Goal: Information Seeking & Learning: Check status

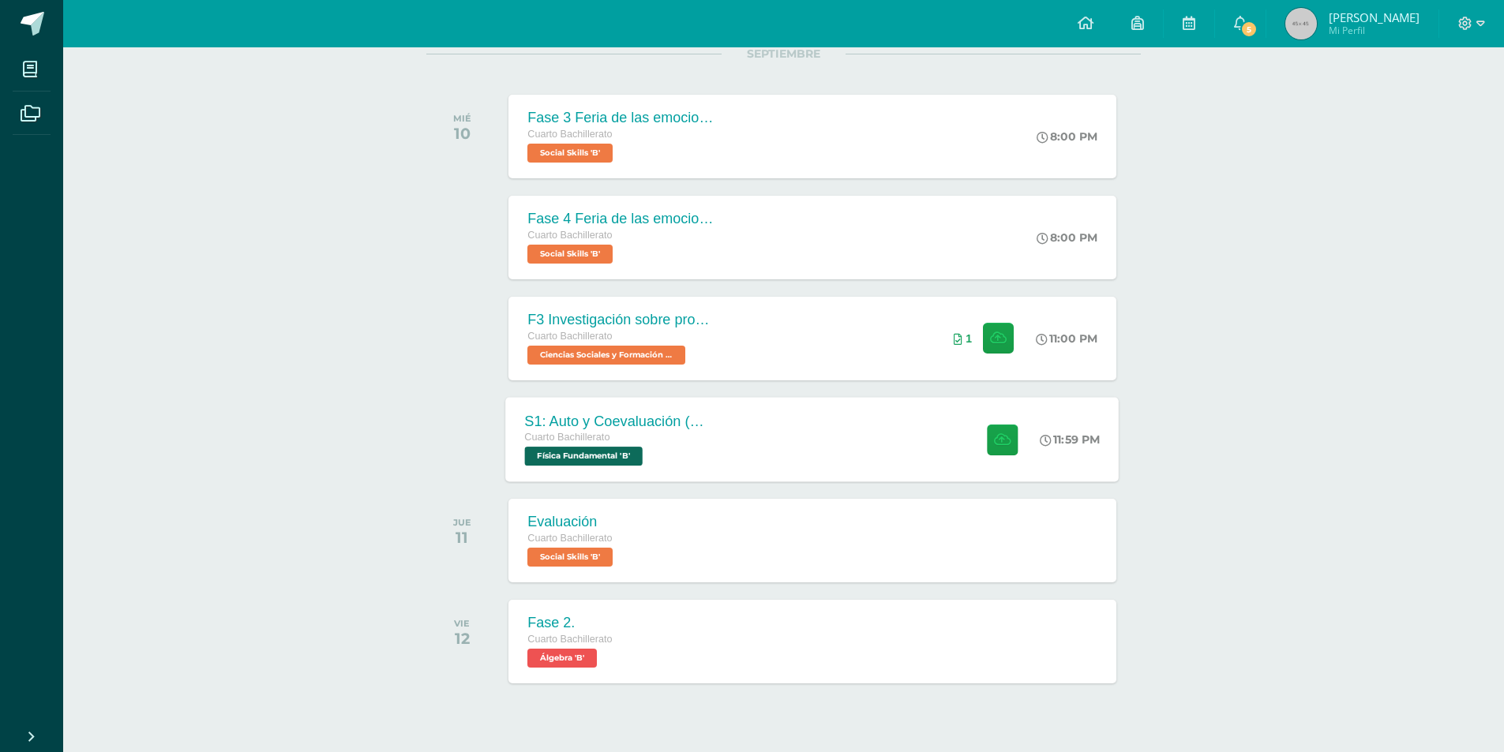
scroll to position [237, 0]
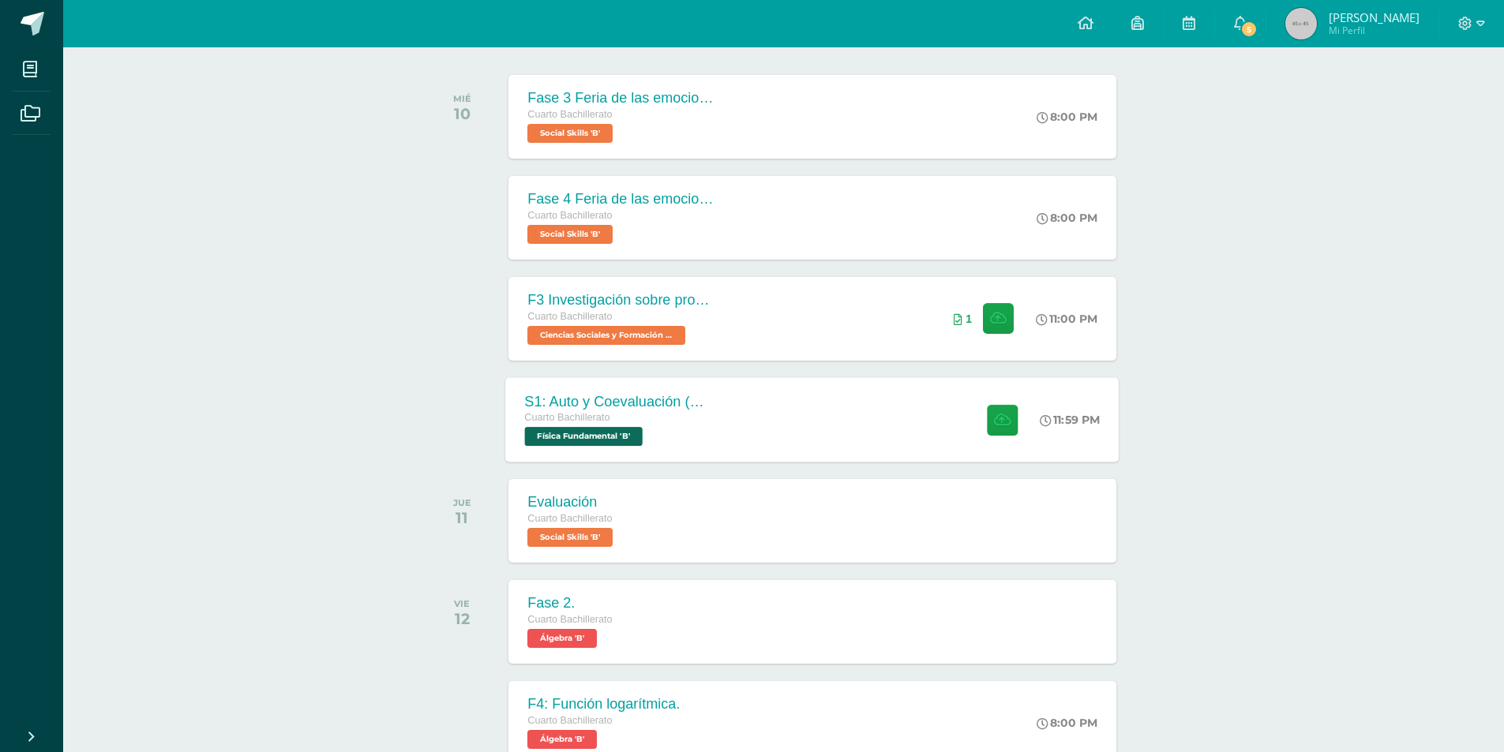
click at [591, 413] on span "Cuarto Bachillerato" at bounding box center [567, 417] width 85 height 11
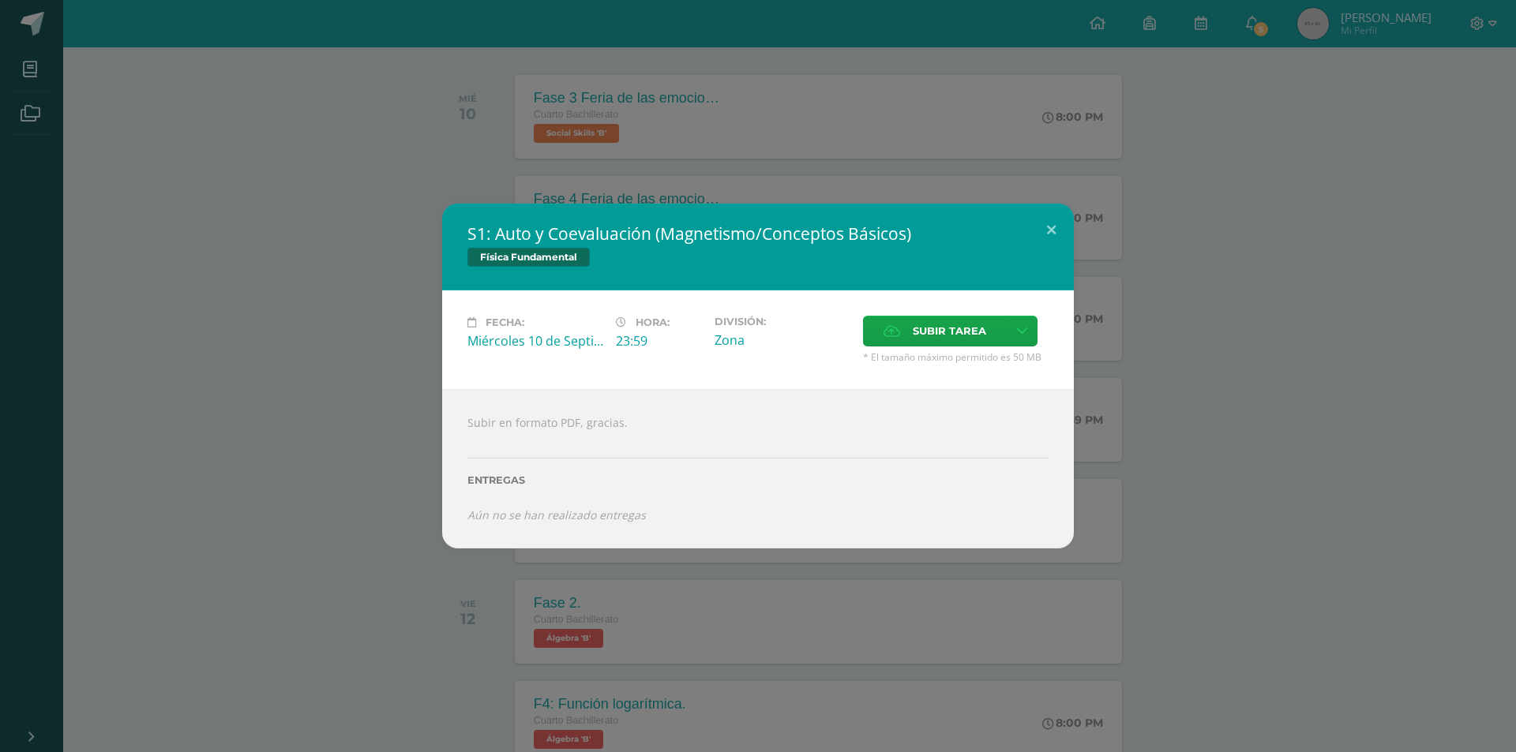
click at [392, 455] on div "S1: Auto y Coevaluación (Magnetismo/Conceptos Básicos) Física Fundamental Fecha…" at bounding box center [757, 376] width 1503 height 345
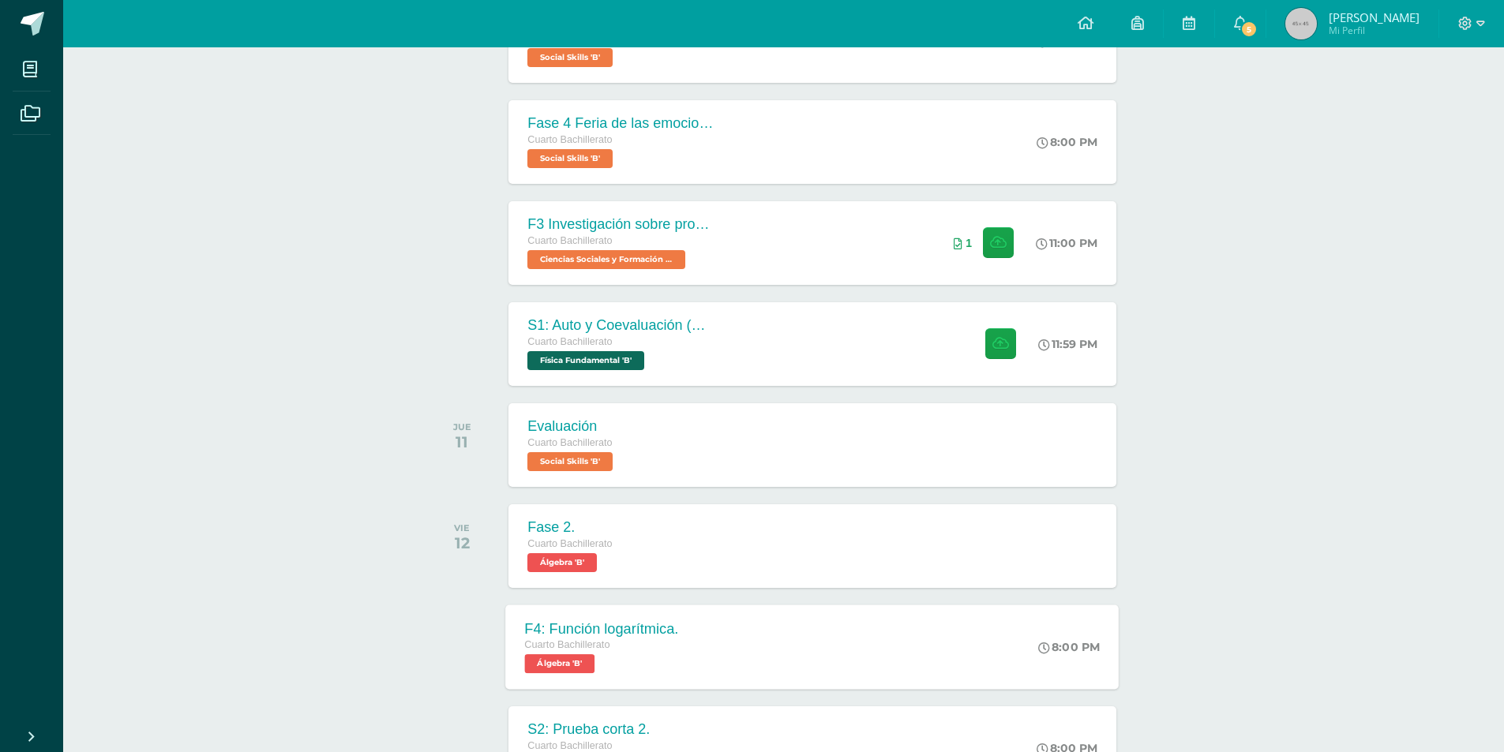
scroll to position [474, 0]
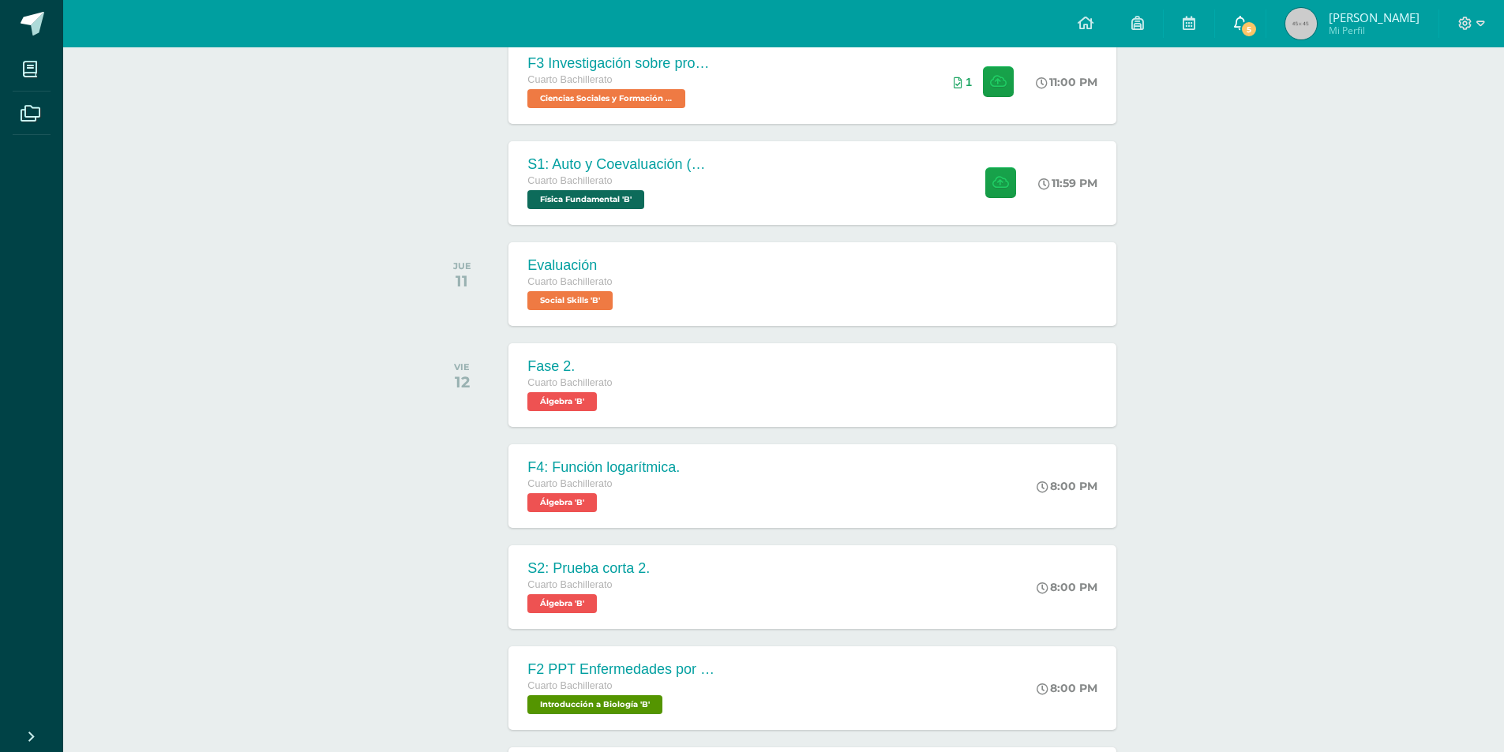
click at [1258, 28] on span "5" at bounding box center [1248, 29] width 17 height 17
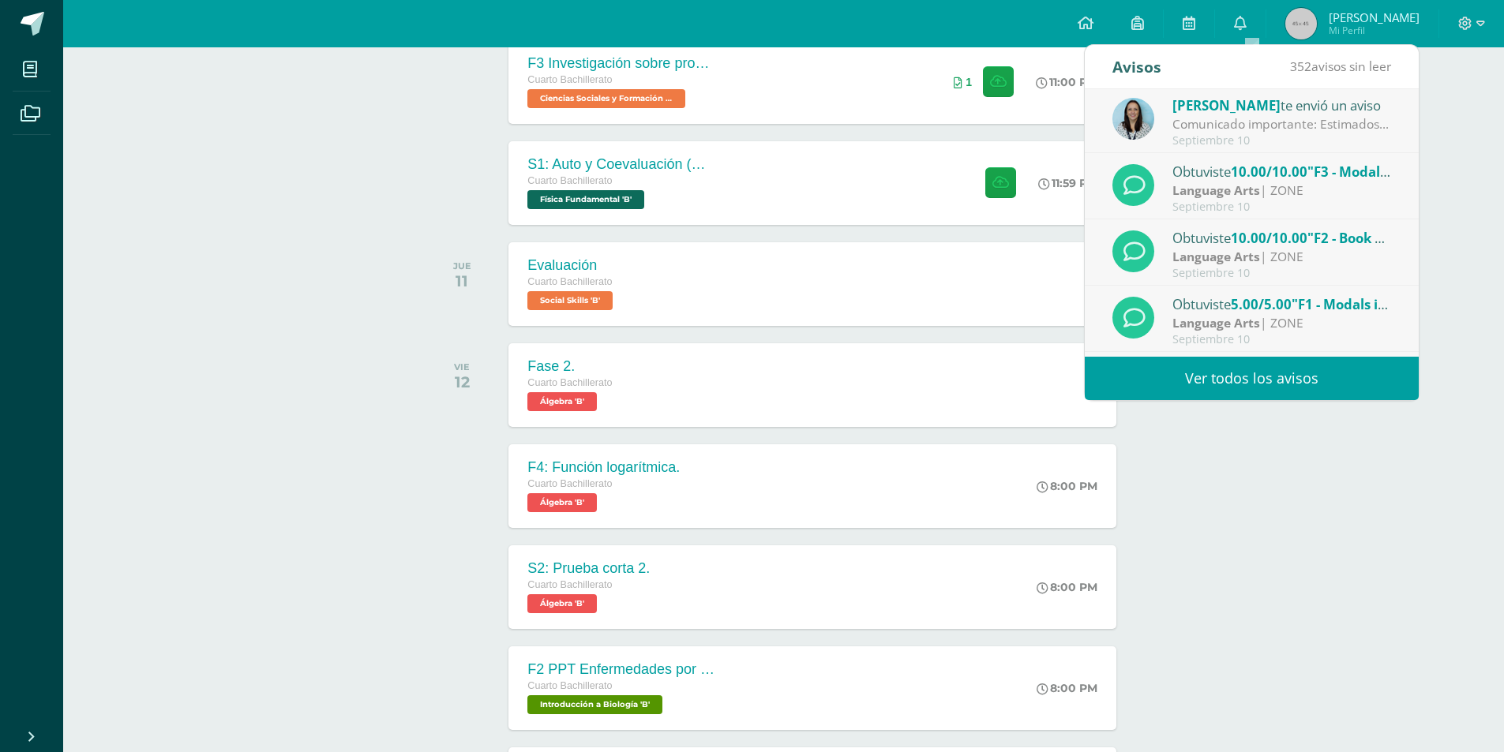
scroll to position [0, 0]
click at [1295, 206] on div "Septiembre 10" at bounding box center [1283, 209] width 220 height 13
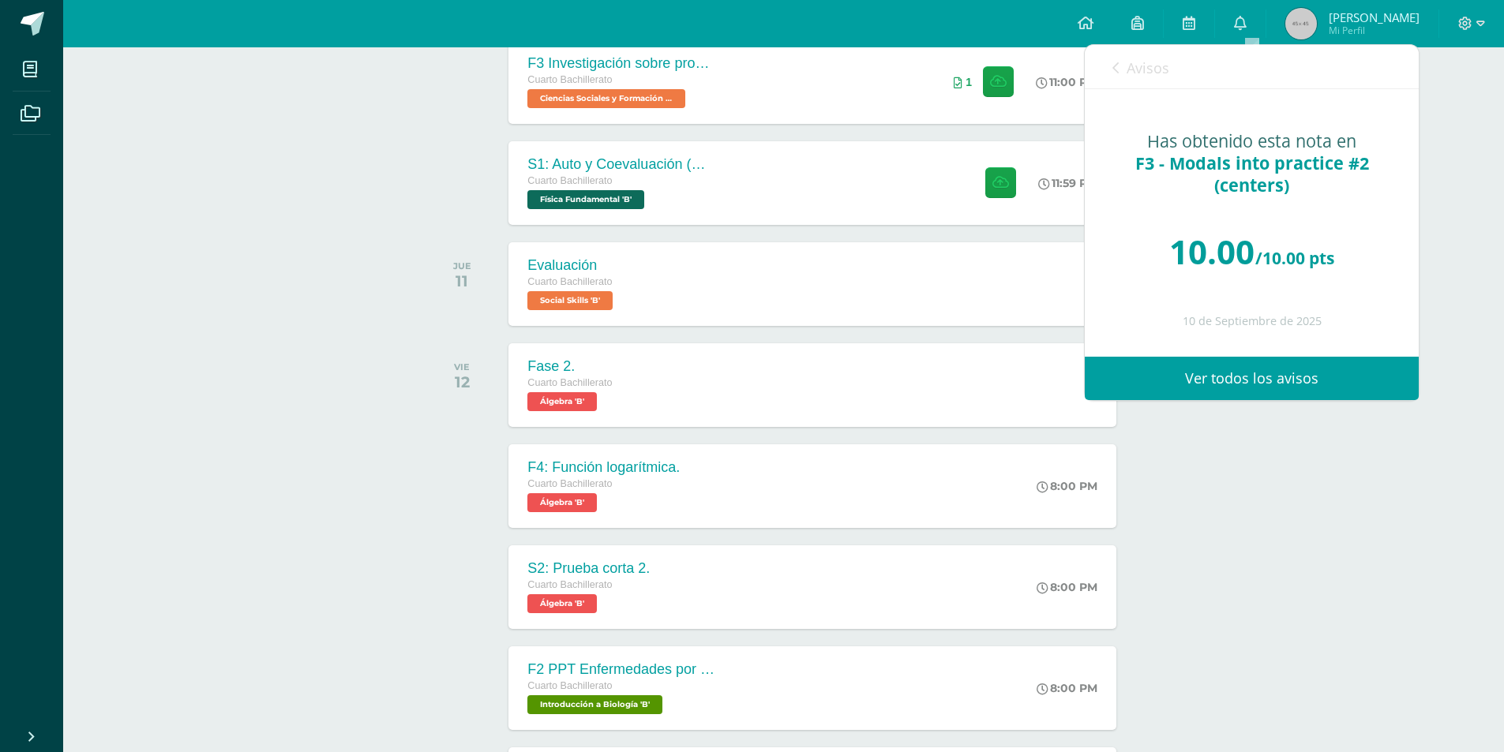
click at [1128, 75] on span "Avisos" at bounding box center [1148, 67] width 43 height 19
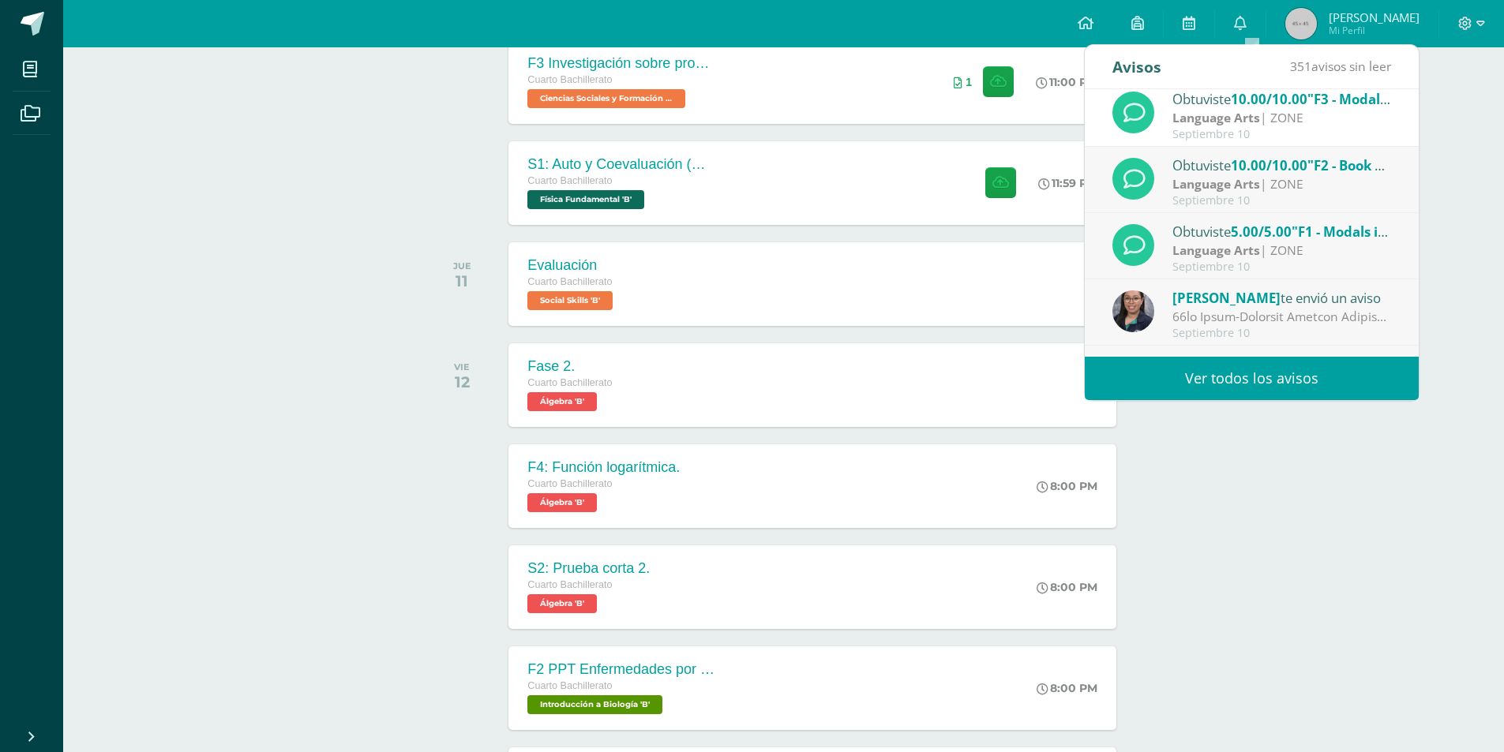
scroll to position [79, 0]
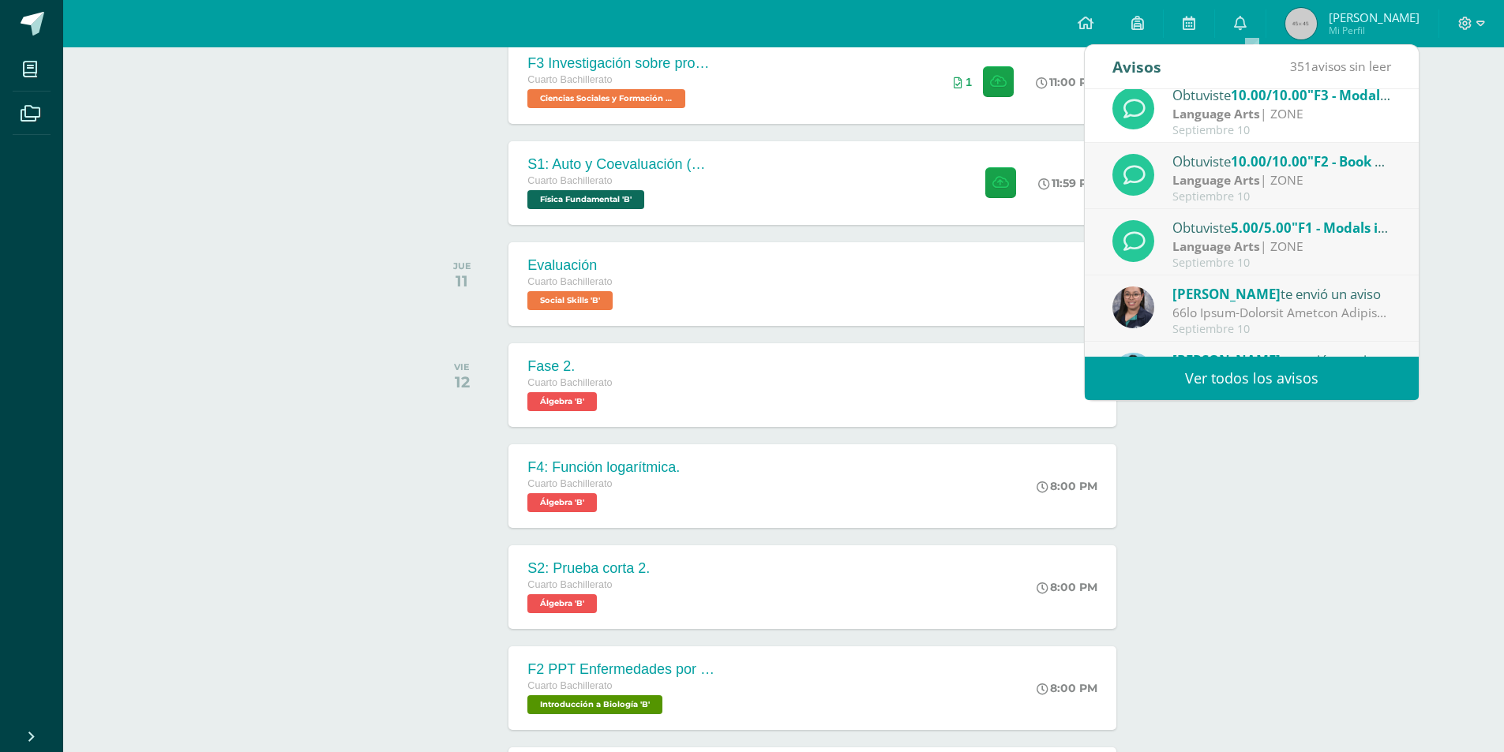
click at [1300, 152] on span "10.00/10.00" at bounding box center [1269, 161] width 77 height 18
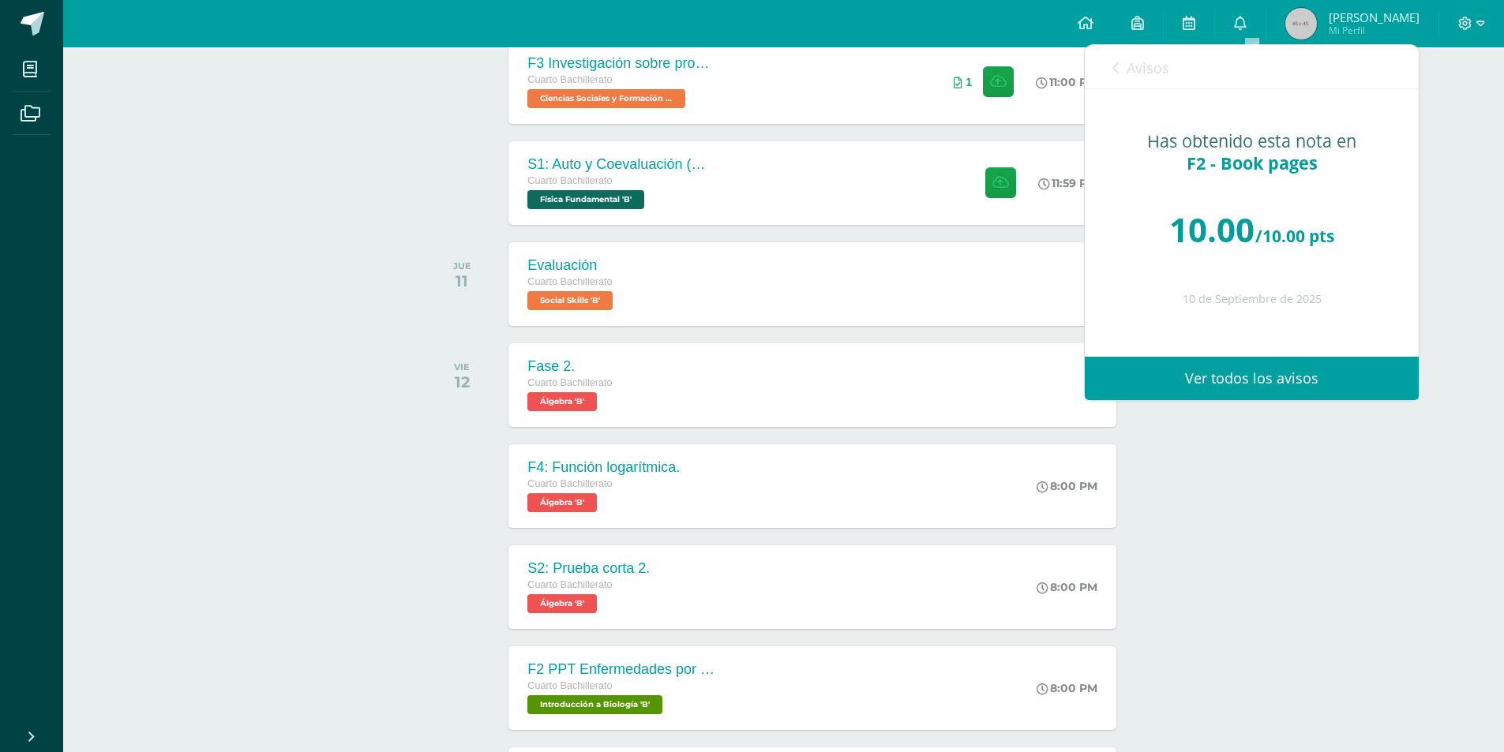
click at [1128, 62] on span "Avisos" at bounding box center [1148, 67] width 43 height 19
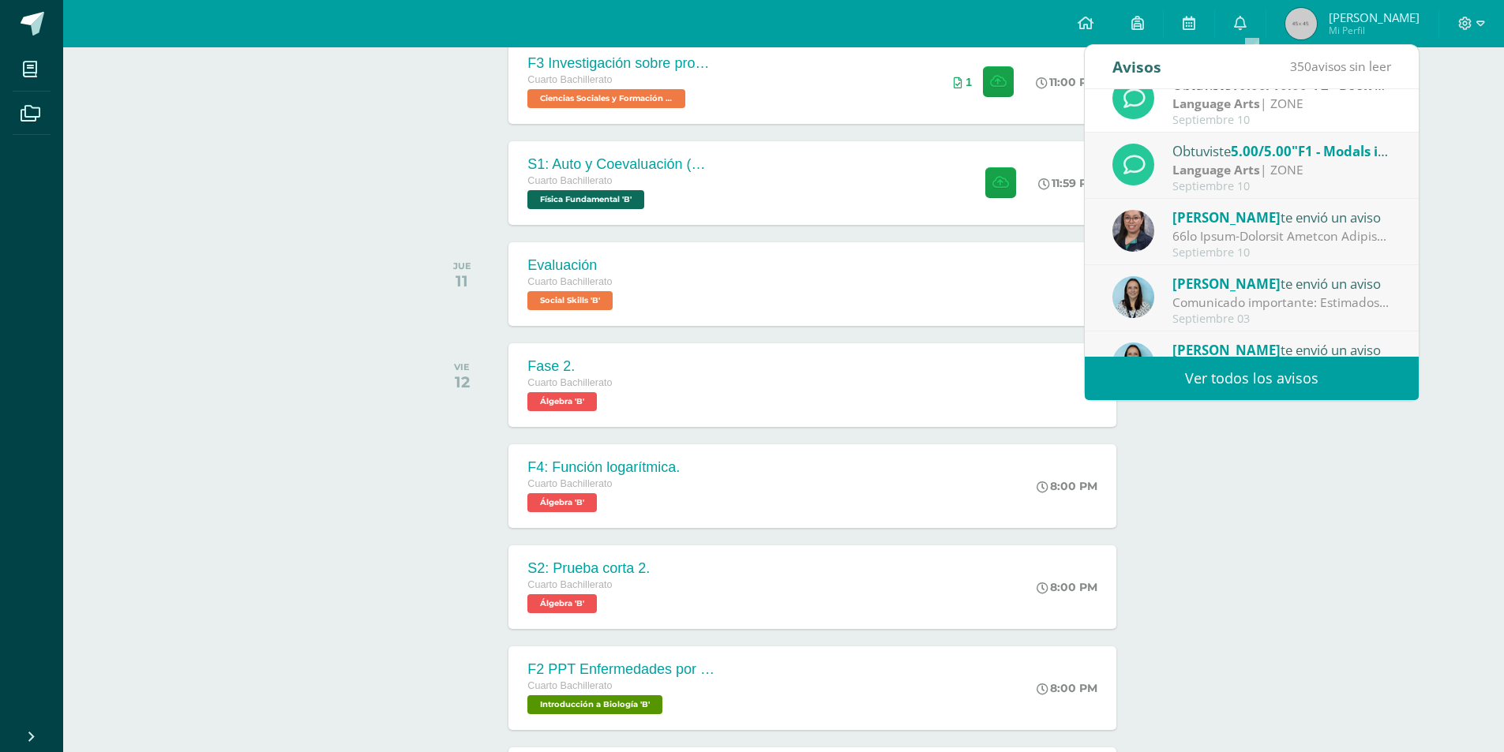
scroll to position [158, 0]
drag, startPoint x: 1247, startPoint y: 166, endPoint x: 1247, endPoint y: 178, distance: 11.8
click at [1247, 178] on div "Obtuviste 5.00/5.00 "F1 - Modals into practice #1" en Language Arts Language Ar…" at bounding box center [1252, 164] width 279 height 52
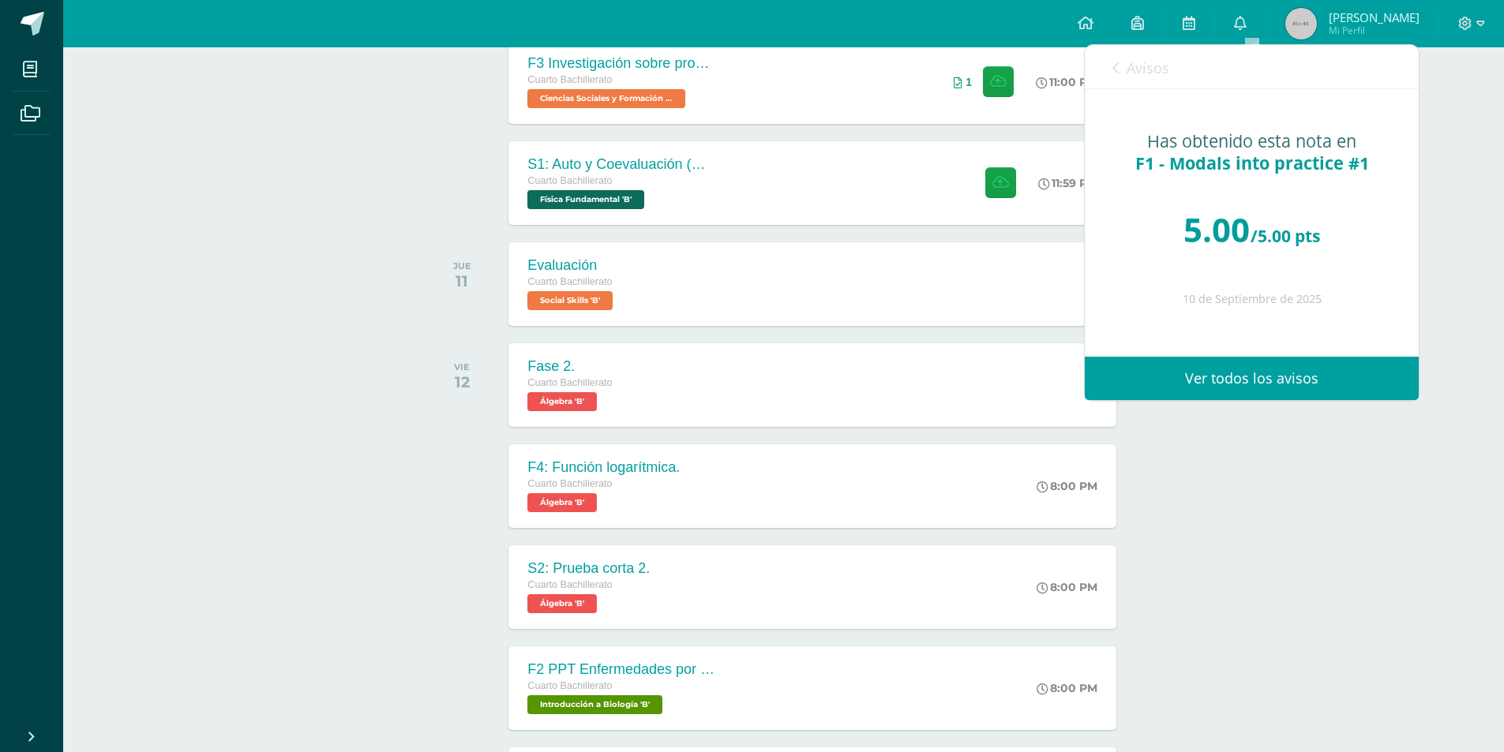
click at [1139, 84] on link "Avisos" at bounding box center [1141, 67] width 57 height 45
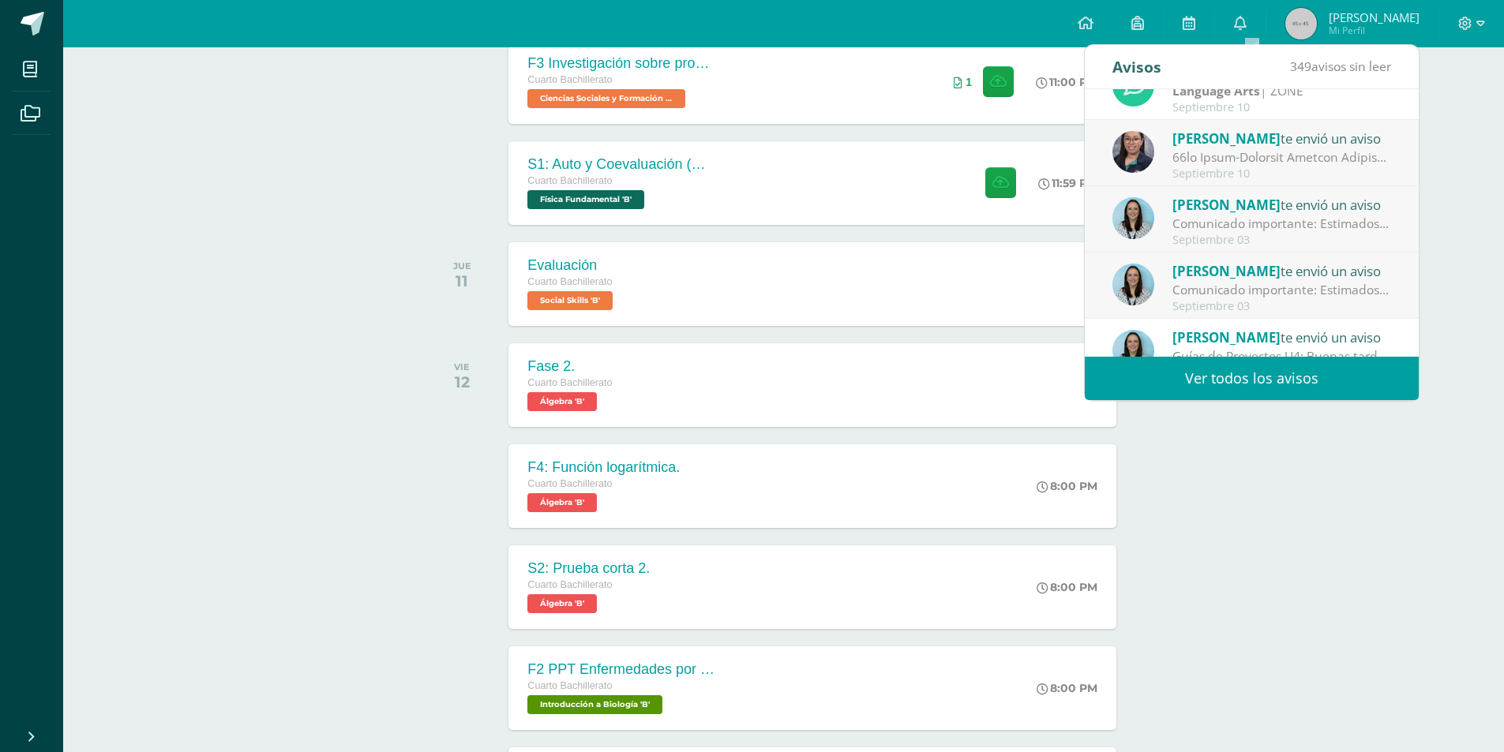
scroll to position [237, 0]
click at [1324, 157] on div at bounding box center [1283, 155] width 220 height 18
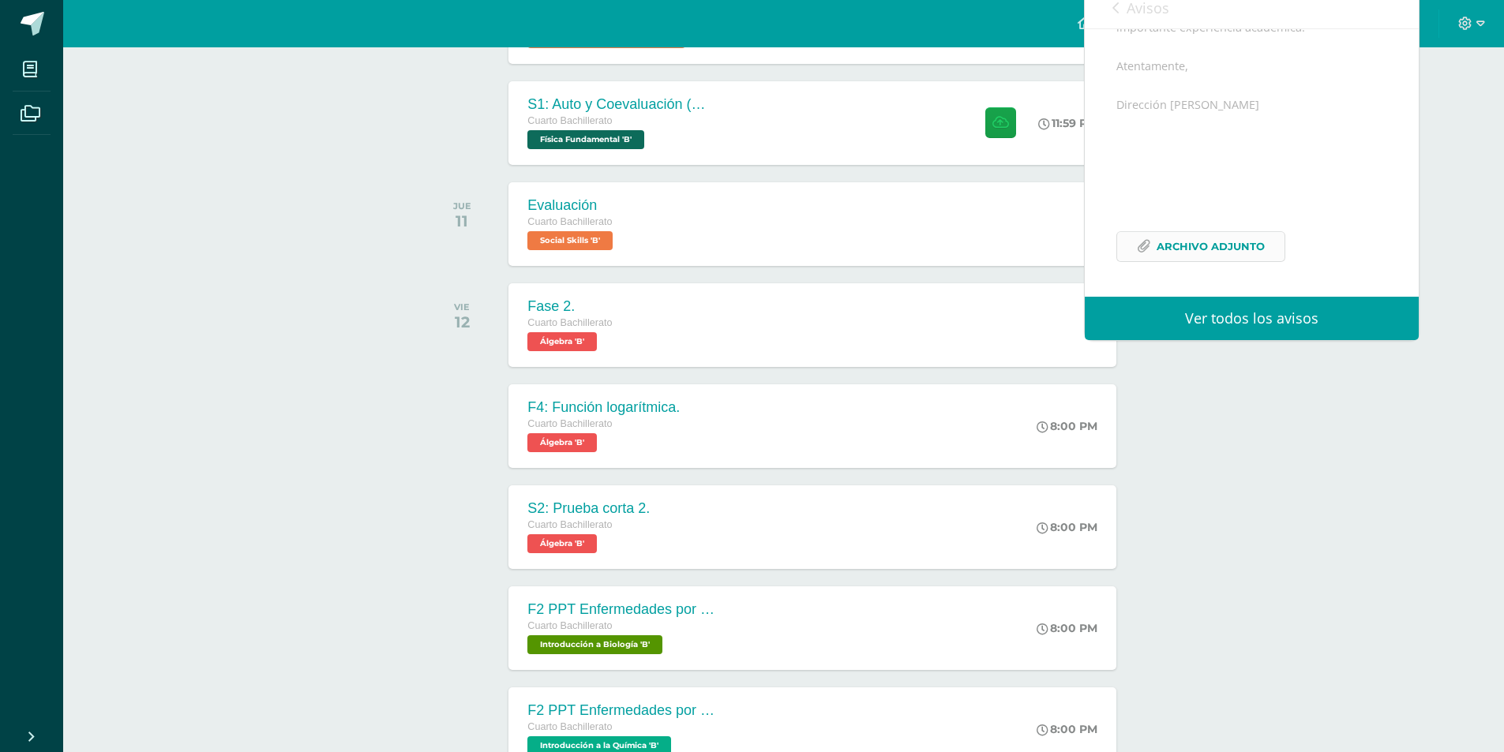
scroll to position [632, 0]
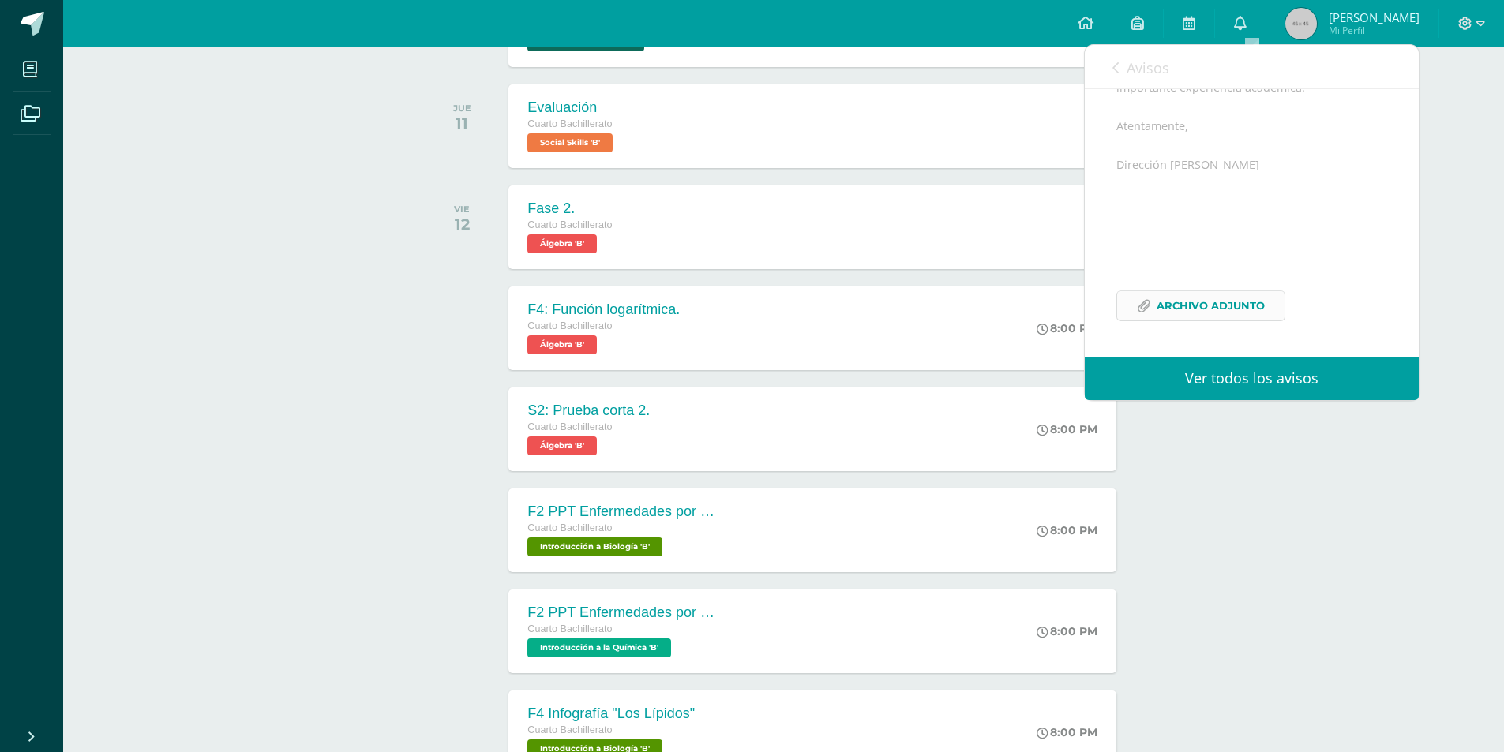
click at [1209, 291] on link "Archivo Adjunto" at bounding box center [1200, 306] width 169 height 31
drag, startPoint x: 1103, startPoint y: 53, endPoint x: 1108, endPoint y: 61, distance: 9.2
click at [1105, 58] on div "Avisos 348 avisos sin leer Avisos" at bounding box center [1252, 67] width 334 height 44
click at [1110, 63] on div "Avisos 348 avisos sin leer Avisos" at bounding box center [1252, 67] width 334 height 44
click at [1124, 67] on link "Avisos" at bounding box center [1141, 67] width 57 height 45
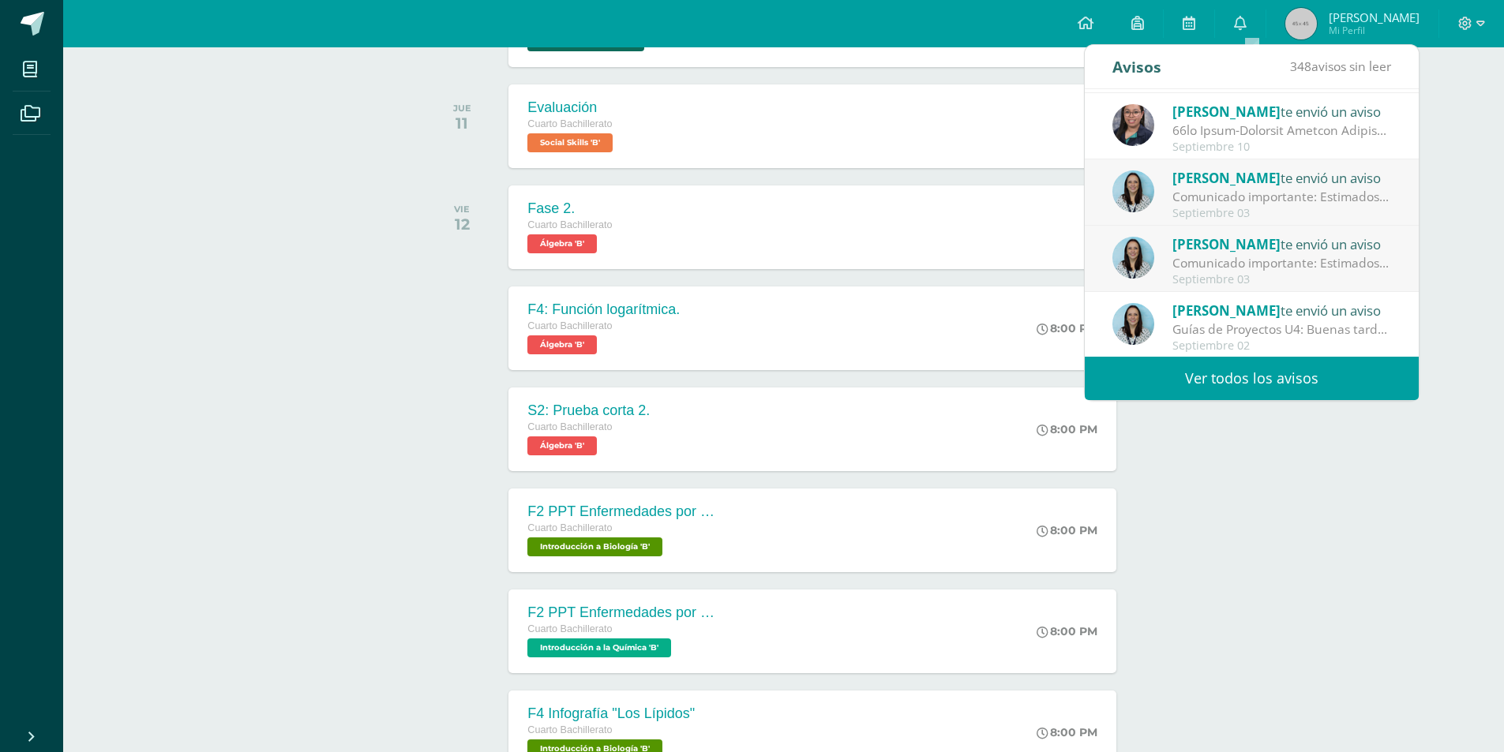
scroll to position [263, 0]
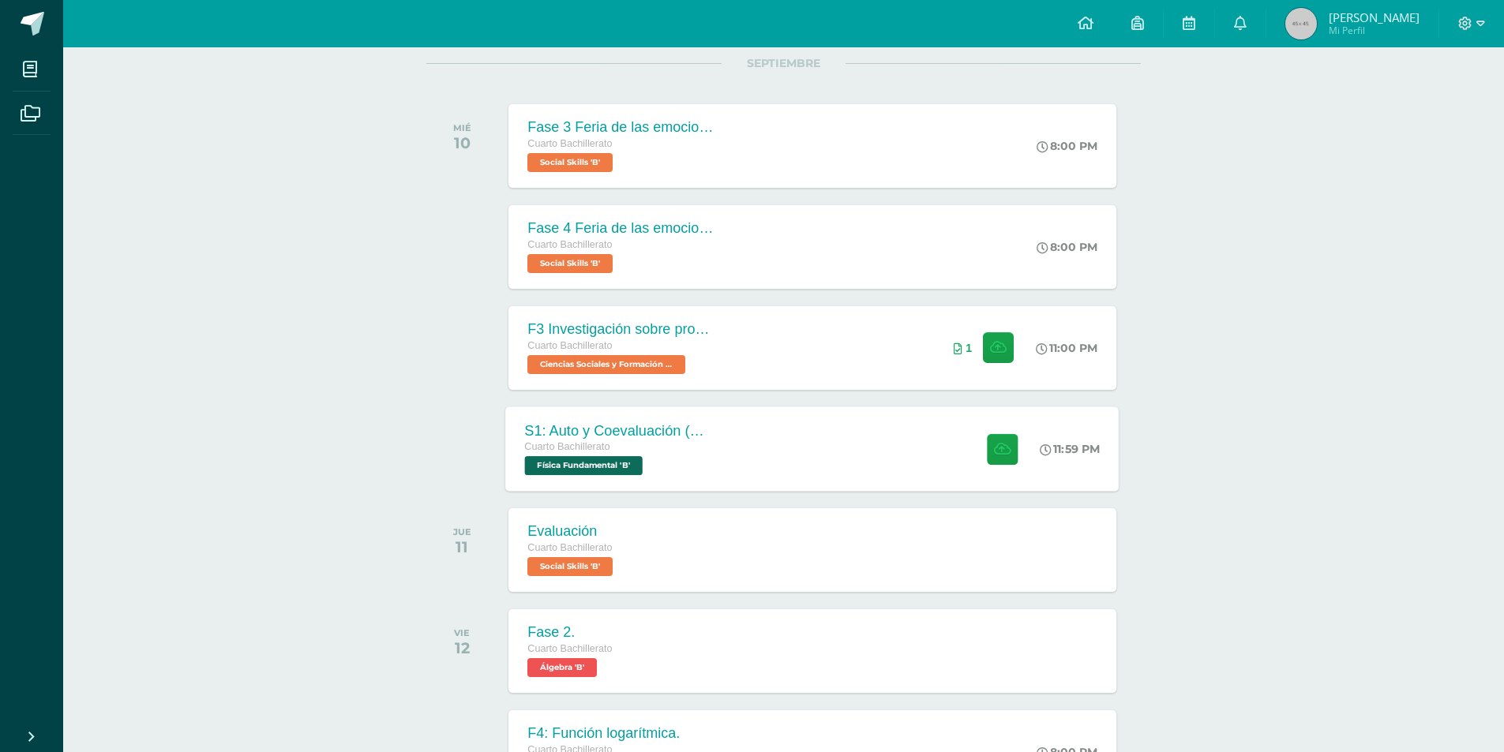
scroll to position [158, 0]
